Goal: Information Seeking & Learning: Learn about a topic

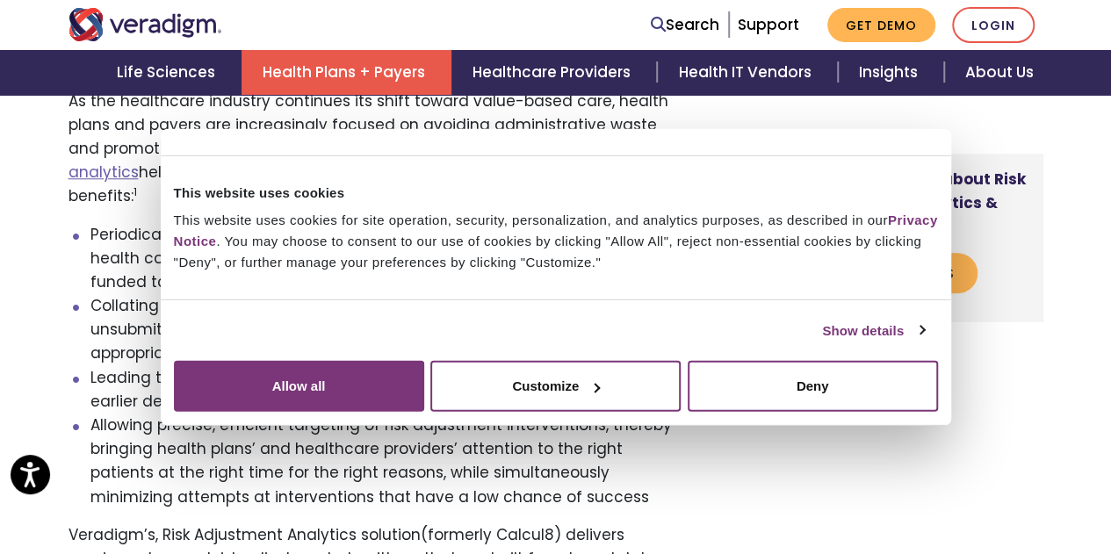
scroll to position [756, 0]
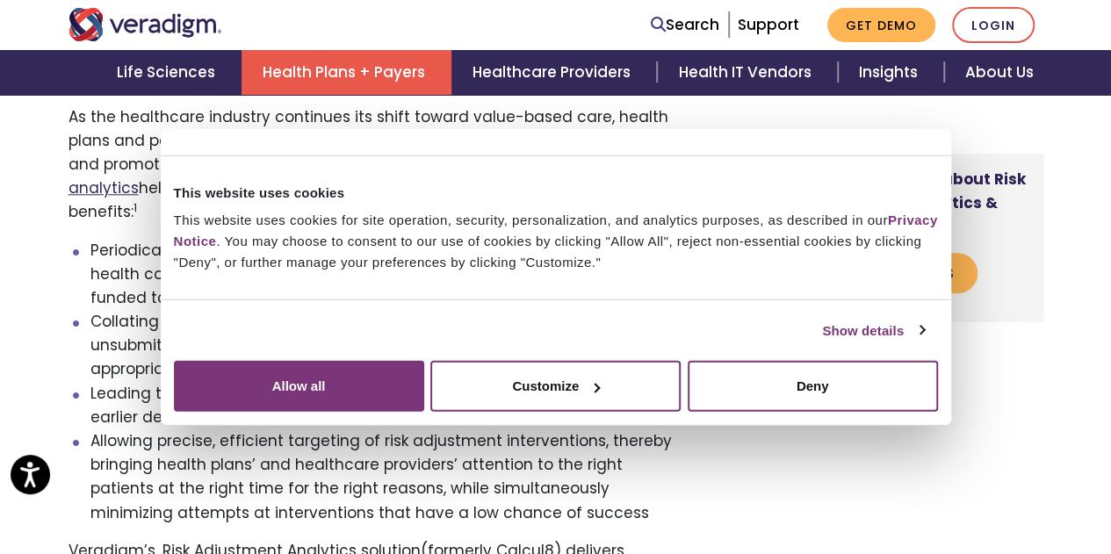
click at [566, 155] on link "Precision risk adjustment analytics" at bounding box center [349, 176] width 560 height 45
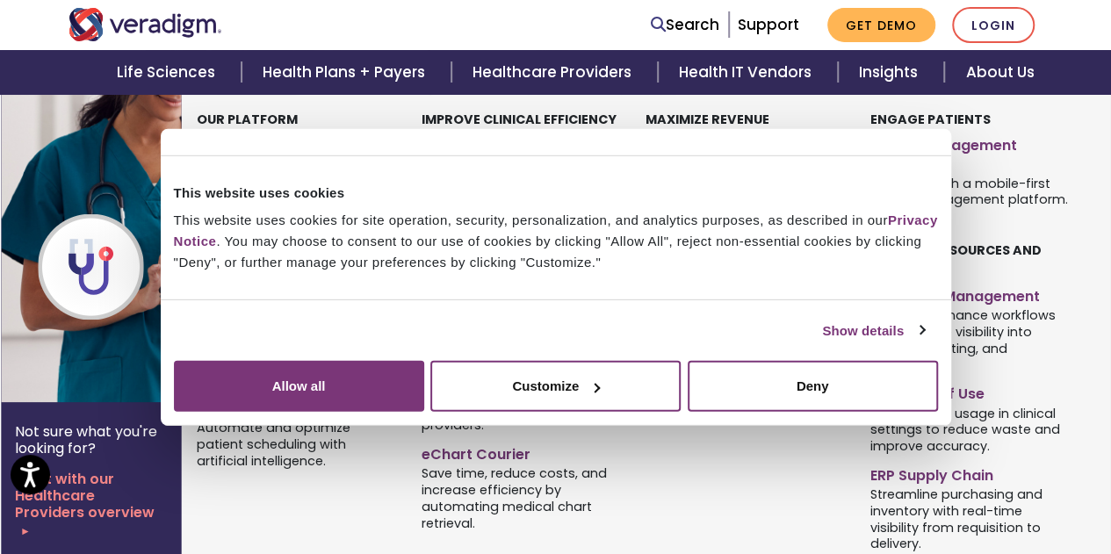
scroll to position [451, 0]
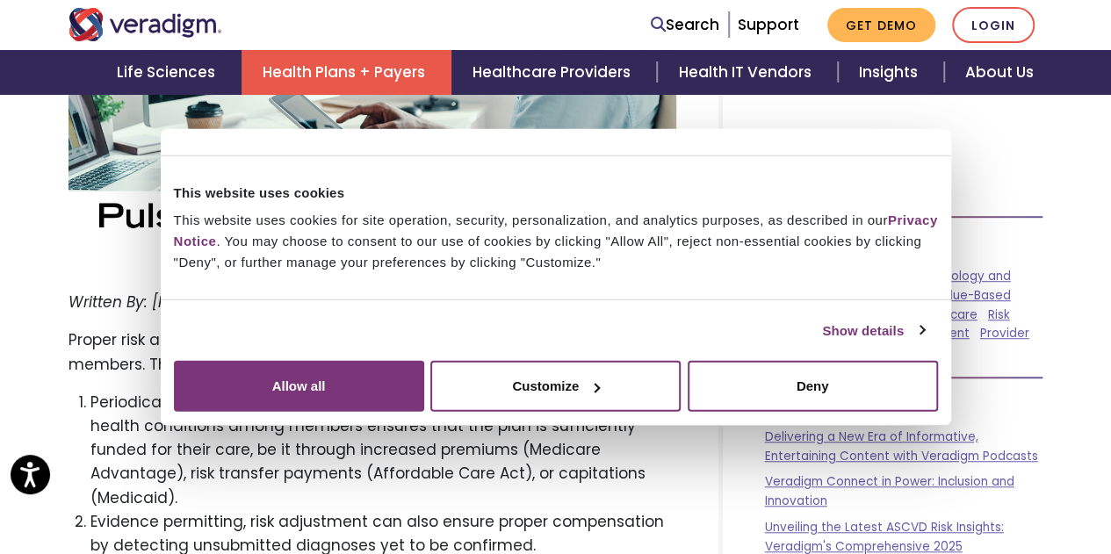
click at [404, 65] on link "Health Plans + Payers" at bounding box center [347, 72] width 210 height 45
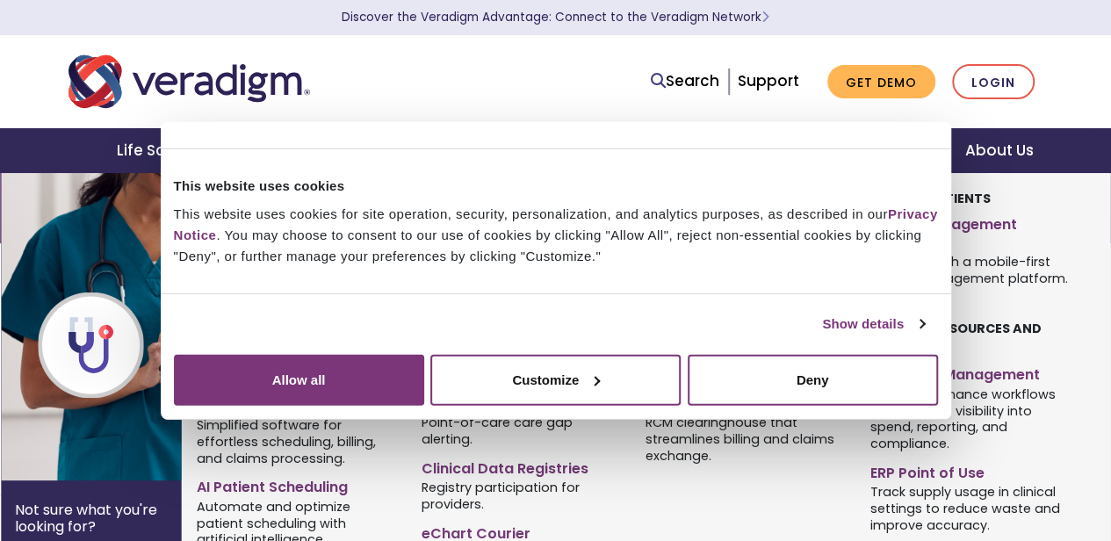
scroll to position [185, 0]
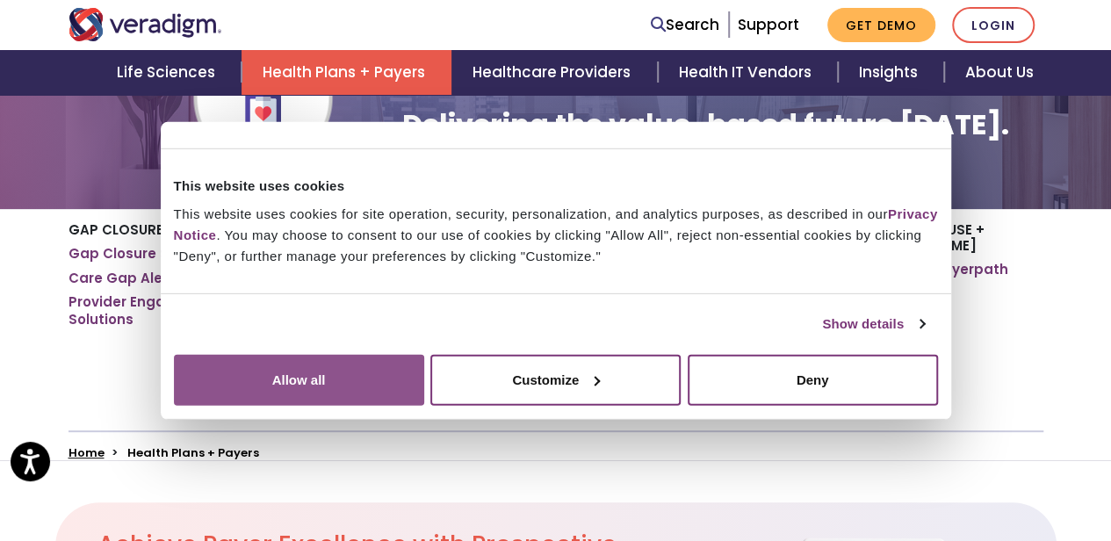
click at [424, 361] on button "Allow all" at bounding box center [299, 379] width 250 height 51
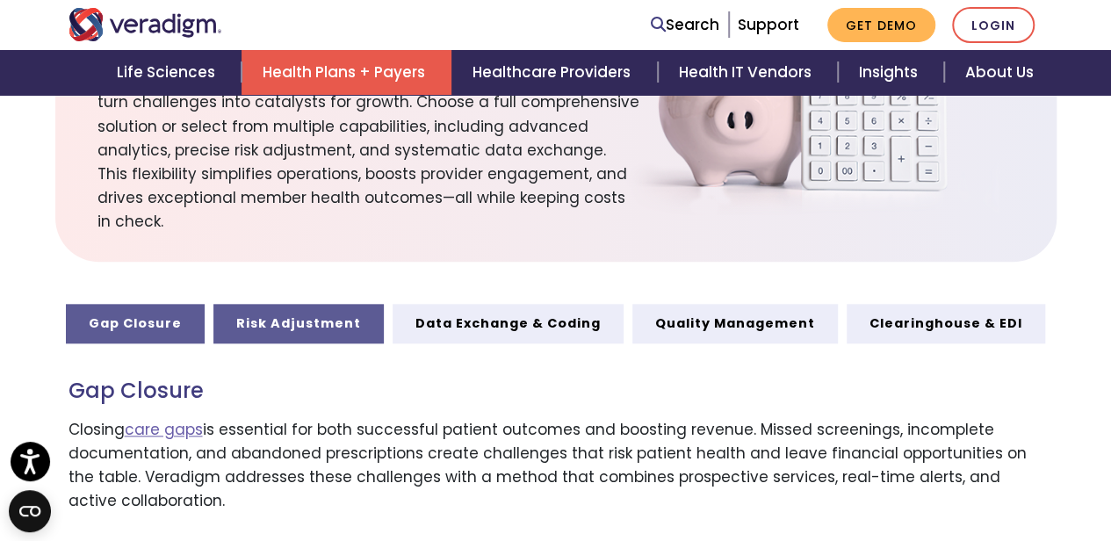
click at [339, 304] on link "Risk Adjustment" at bounding box center [298, 323] width 170 height 39
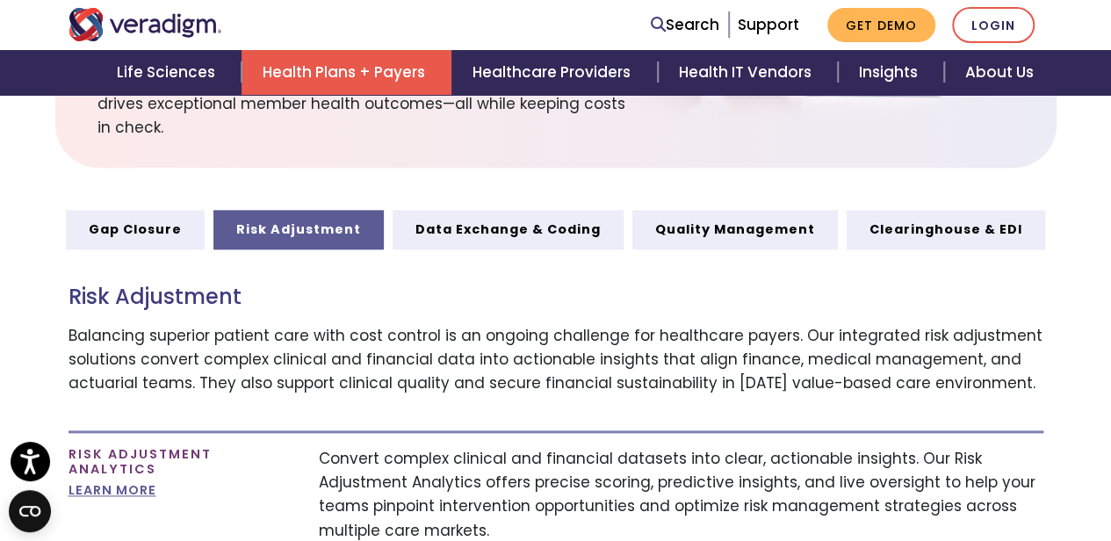
scroll to position [868, 0]
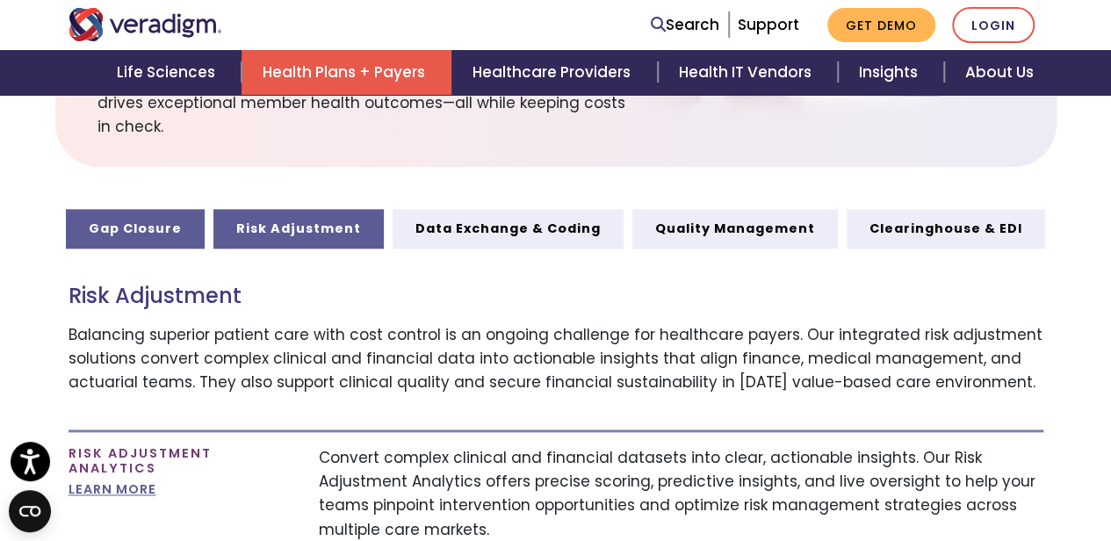
click at [146, 209] on link "Gap Closure" at bounding box center [135, 228] width 139 height 39
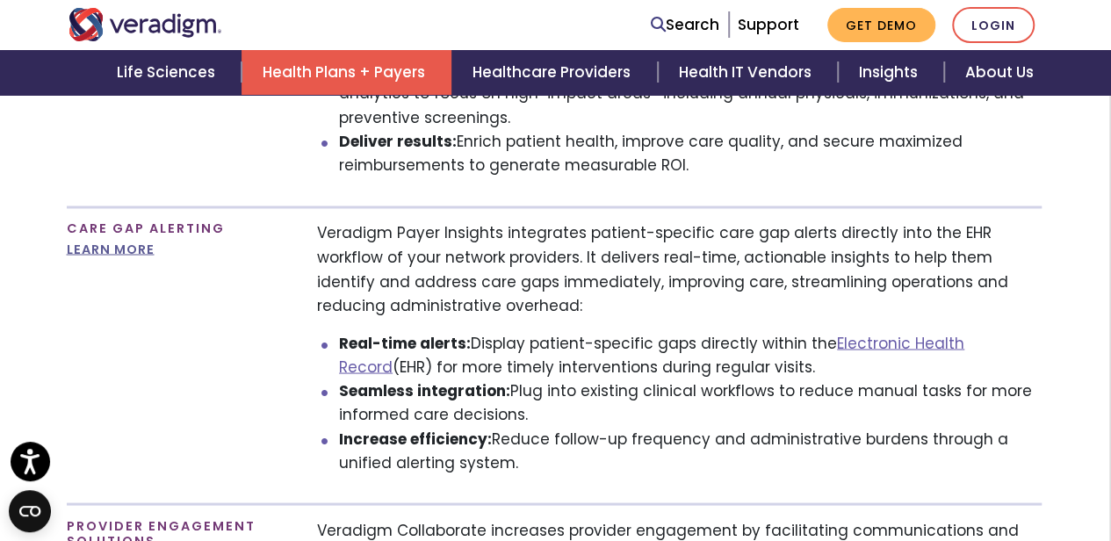
scroll to position [1414, 2]
